Goal: Task Accomplishment & Management: Complete application form

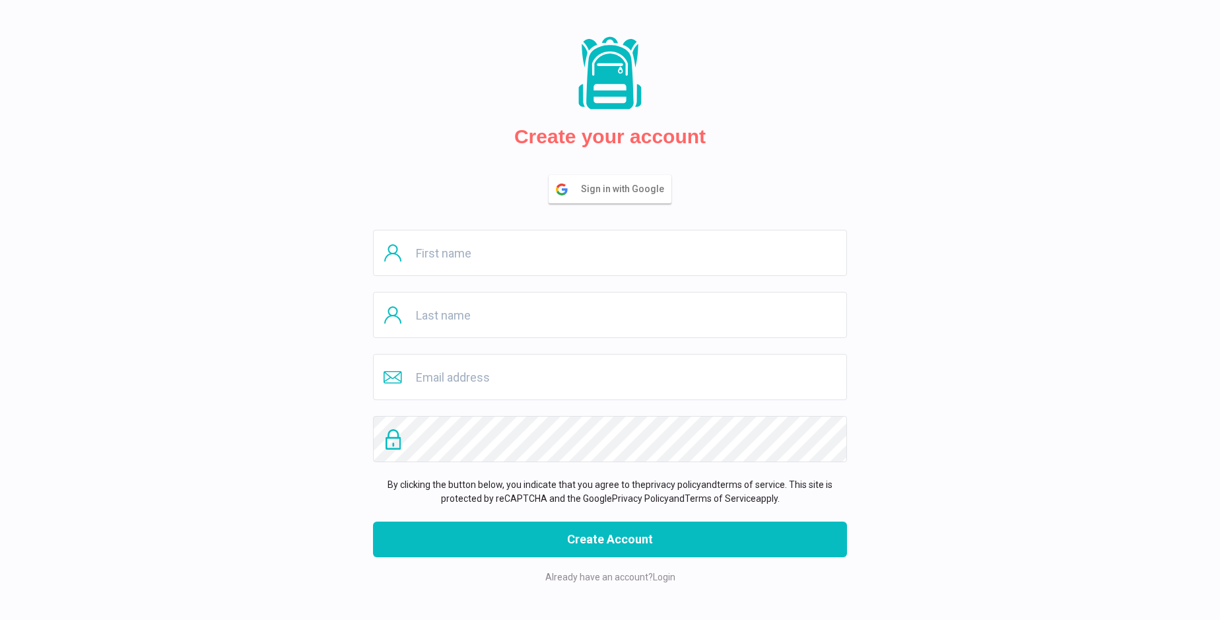
click at [610, 253] on input "text" at bounding box center [610, 253] width 474 height 46
type input "[PERSON_NAME]"
click at [610, 315] on input "text" at bounding box center [610, 315] width 474 height 46
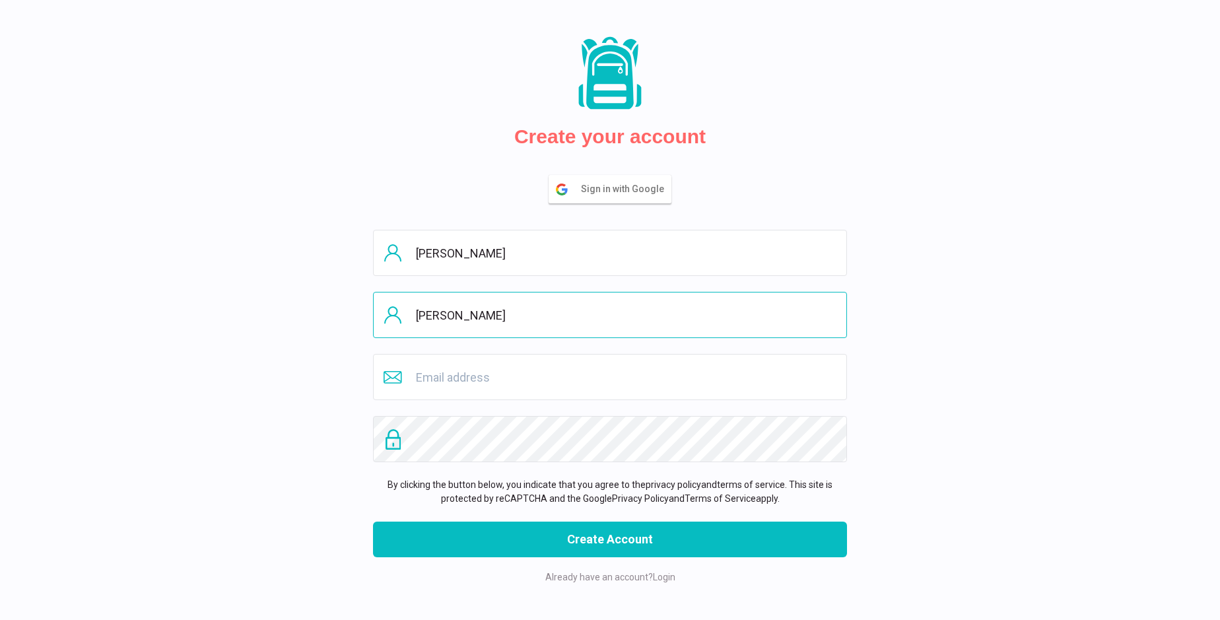
type input "[PERSON_NAME]"
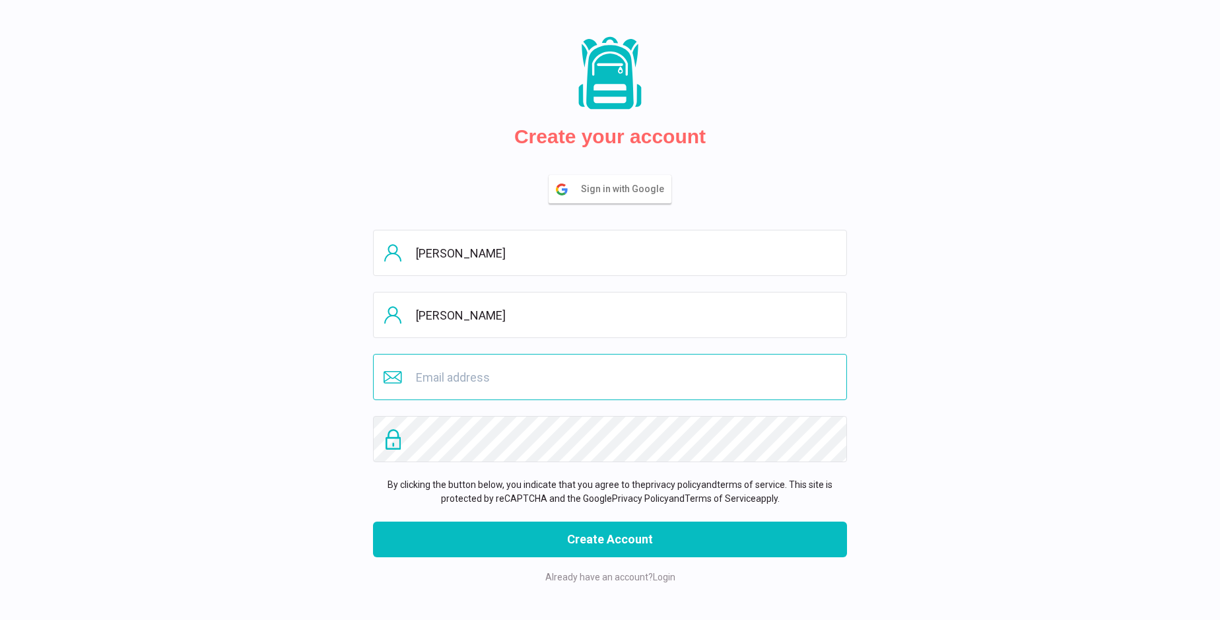
click at [610, 377] on input "email" at bounding box center [610, 377] width 474 height 46
type input "[EMAIL_ADDRESS][DOMAIN_NAME]"
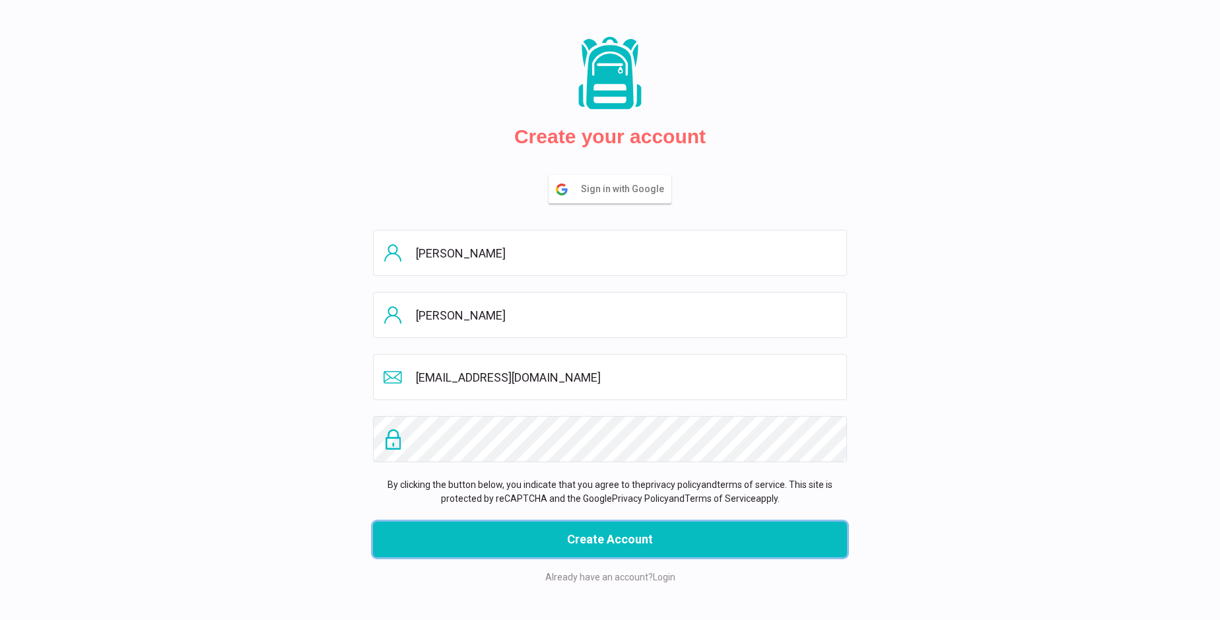
click at [610, 539] on button "Create Account" at bounding box center [610, 540] width 474 height 36
